Goal: Task Accomplishment & Management: Manage account settings

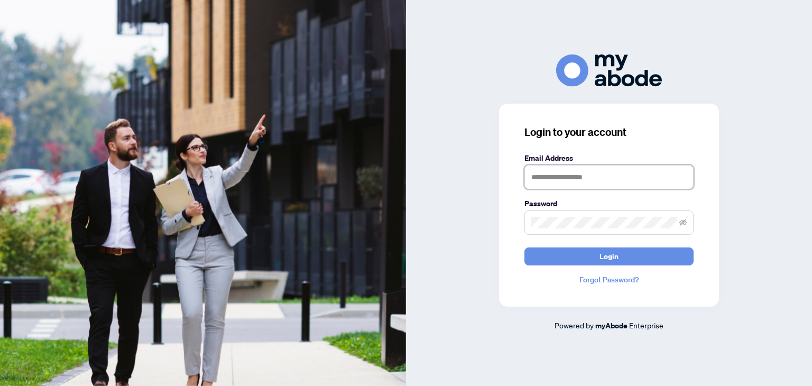
click at [550, 182] on input "text" at bounding box center [609, 177] width 169 height 24
type input "**********"
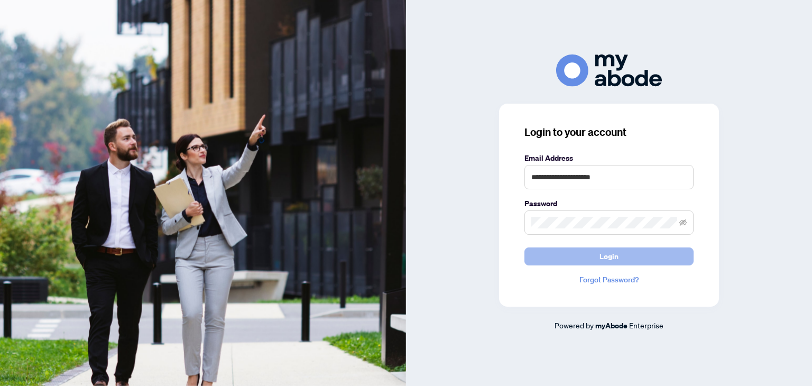
click at [602, 257] on span "Login" at bounding box center [609, 256] width 19 height 17
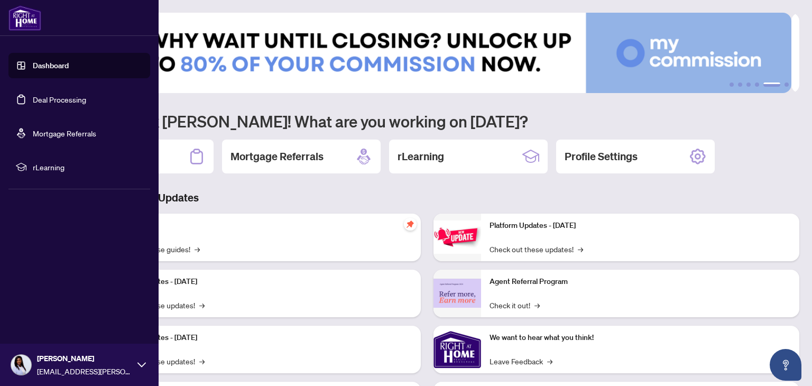
click at [47, 95] on link "Deal Processing" at bounding box center [59, 100] width 53 height 10
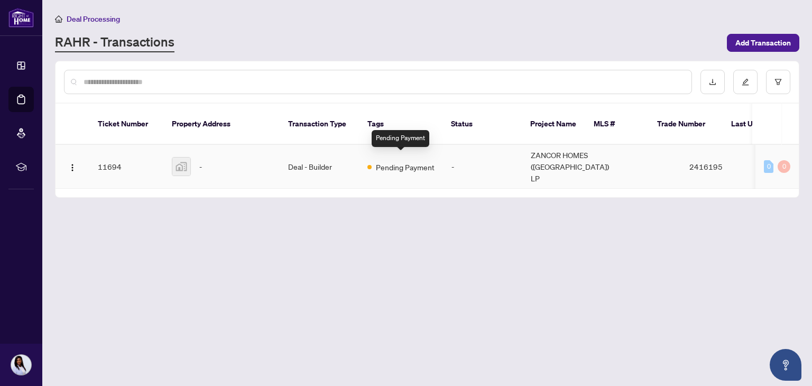
click at [417, 163] on span "Pending Payment" at bounding box center [405, 167] width 59 height 12
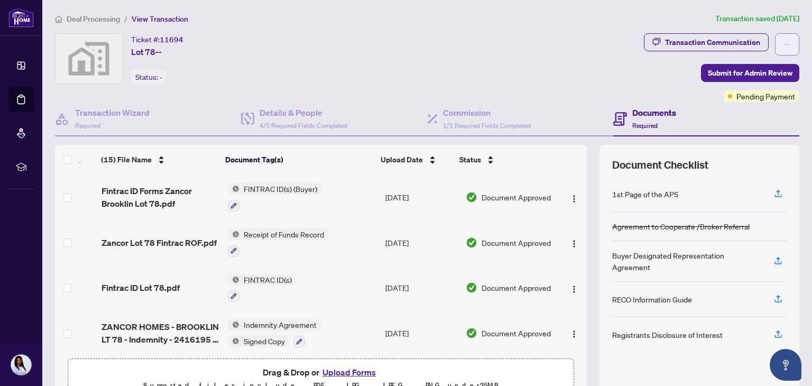
click at [784, 44] on icon "ellipsis" at bounding box center [787, 44] width 7 height 7
click at [540, 72] on div "Ticket #: 11694 Lot 78-- Status: -" at bounding box center [347, 58] width 585 height 51
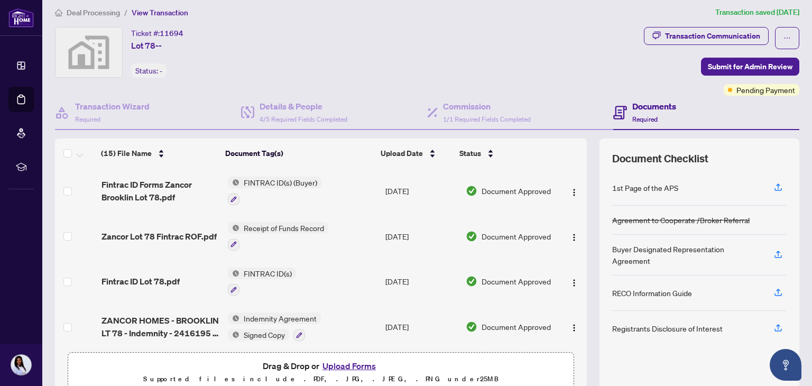
scroll to position [56, 0]
